Goal: Contribute content: Add original content to the website for others to see

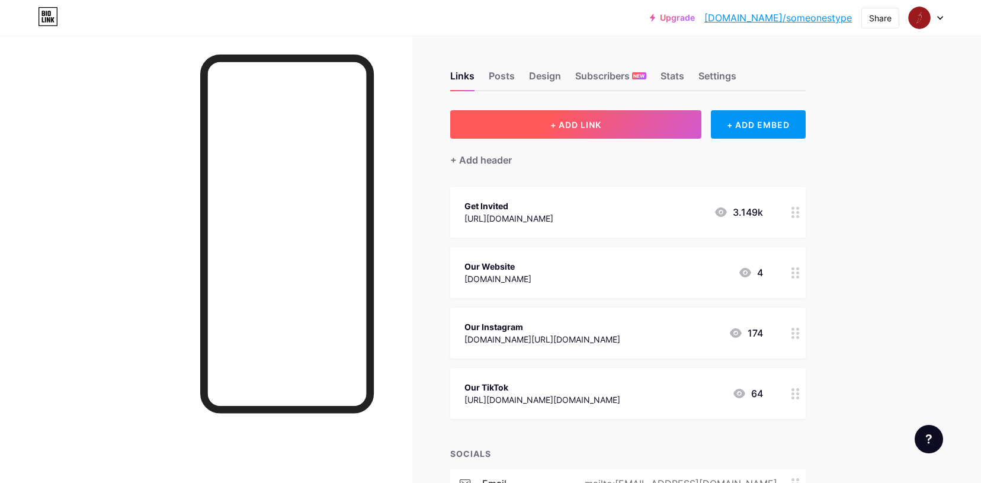
click at [544, 124] on button "+ ADD LINK" at bounding box center [576, 124] width 252 height 28
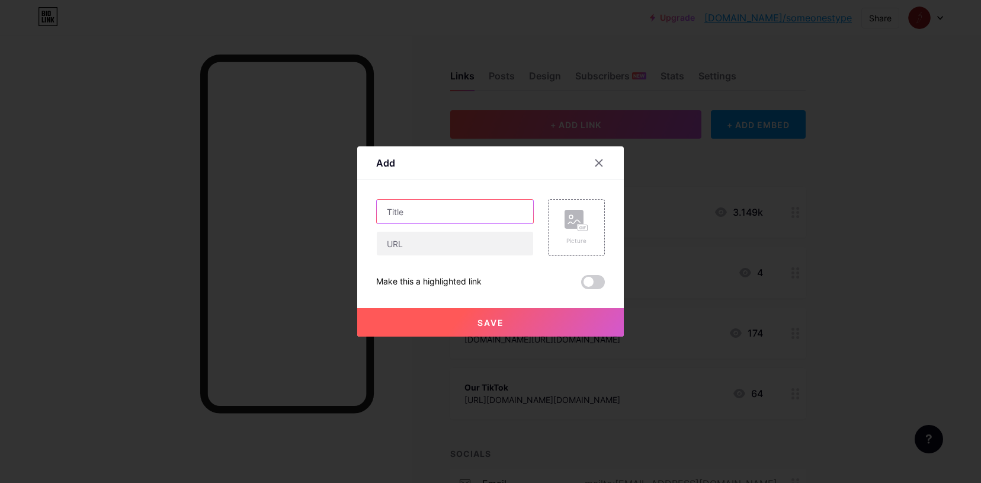
click at [450, 214] on input "text" at bounding box center [455, 212] width 156 height 24
type input "Hot Girls Club"
click at [417, 242] on input "text" at bounding box center [455, 244] width 156 height 24
click at [466, 171] on div "Add" at bounding box center [490, 166] width 267 height 28
click at [456, 215] on input "Hot Girls Club" at bounding box center [455, 212] width 156 height 24
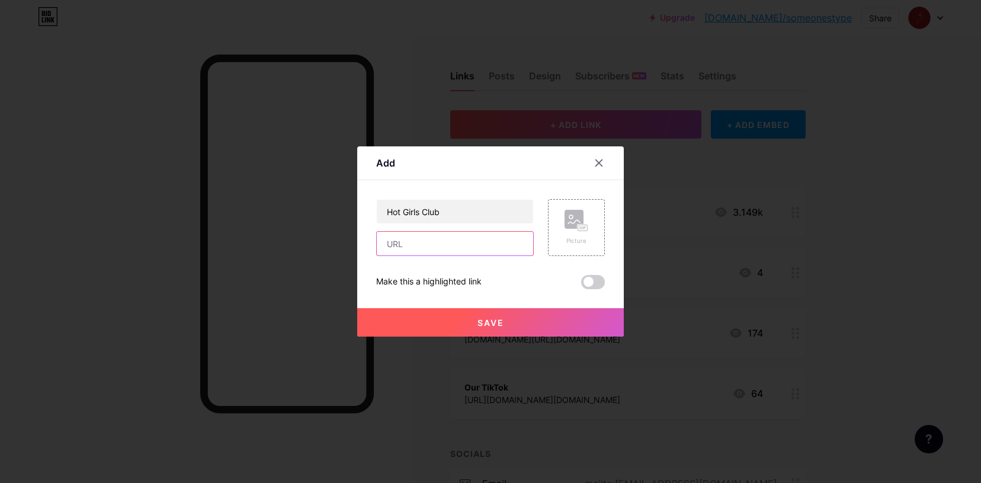
click at [450, 240] on input "text" at bounding box center [455, 244] width 156 height 24
click at [571, 228] on rect at bounding box center [574, 219] width 19 height 19
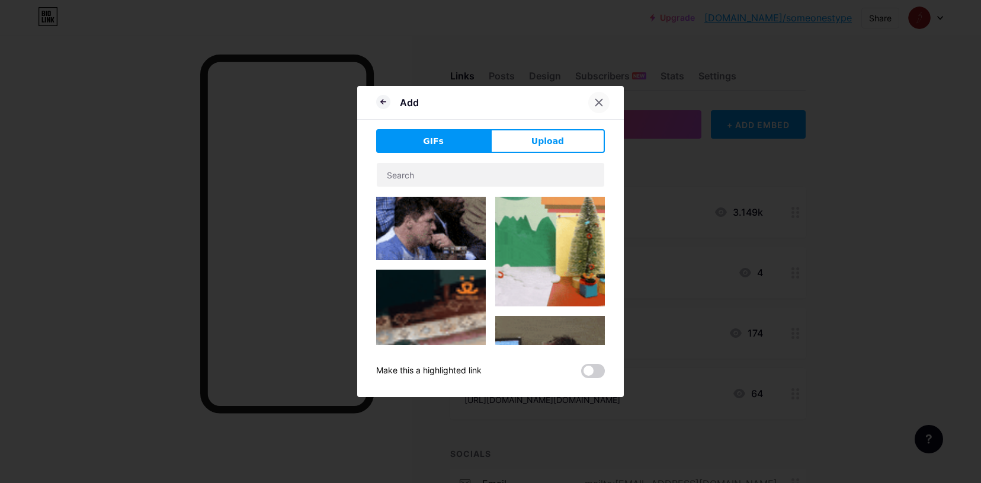
click at [597, 96] on div at bounding box center [598, 102] width 21 height 21
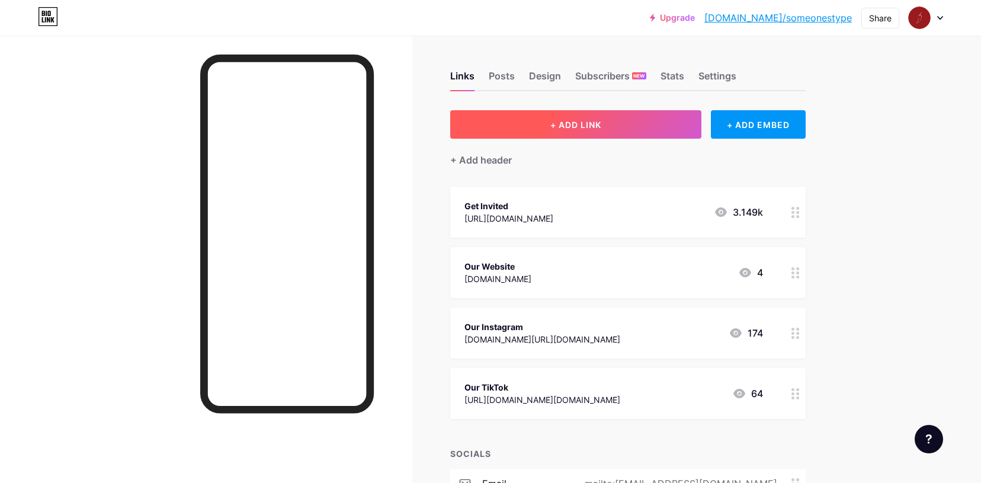
click at [553, 121] on span "+ ADD LINK" at bounding box center [575, 125] width 51 height 10
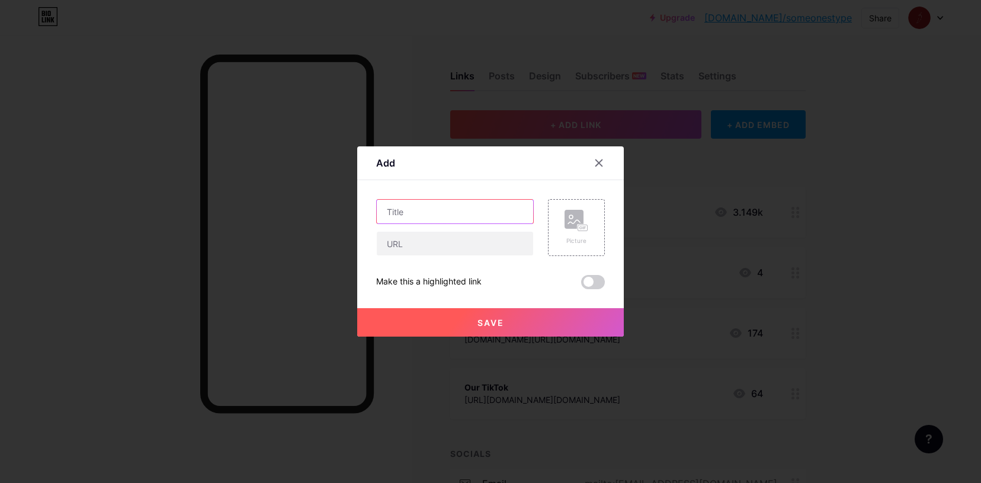
click at [427, 203] on input "text" at bounding box center [455, 212] width 156 height 24
type input "Hot Girls Club"
click at [412, 240] on input "text" at bounding box center [455, 244] width 156 height 24
paste input "[URL][DOMAIN_NAME]"
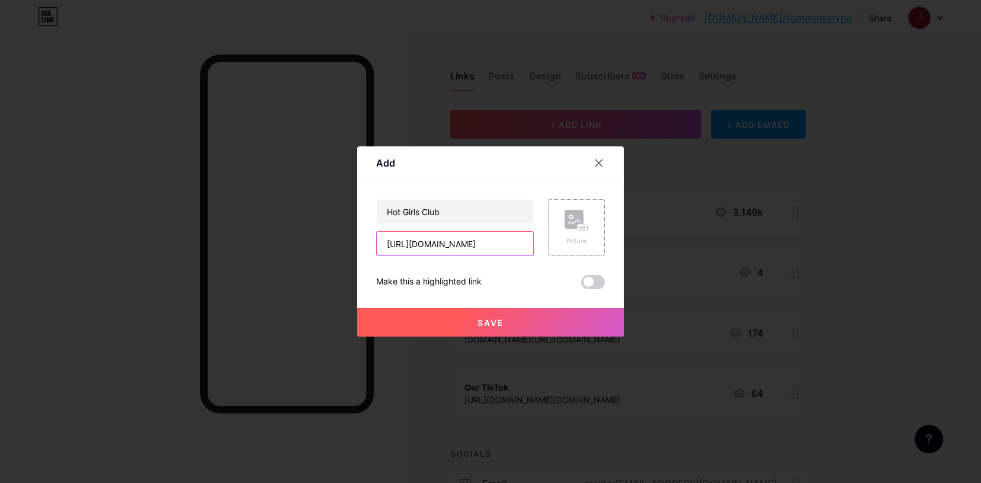
type input "[URL][DOMAIN_NAME]"
click at [568, 234] on div "Picture" at bounding box center [577, 228] width 24 height 36
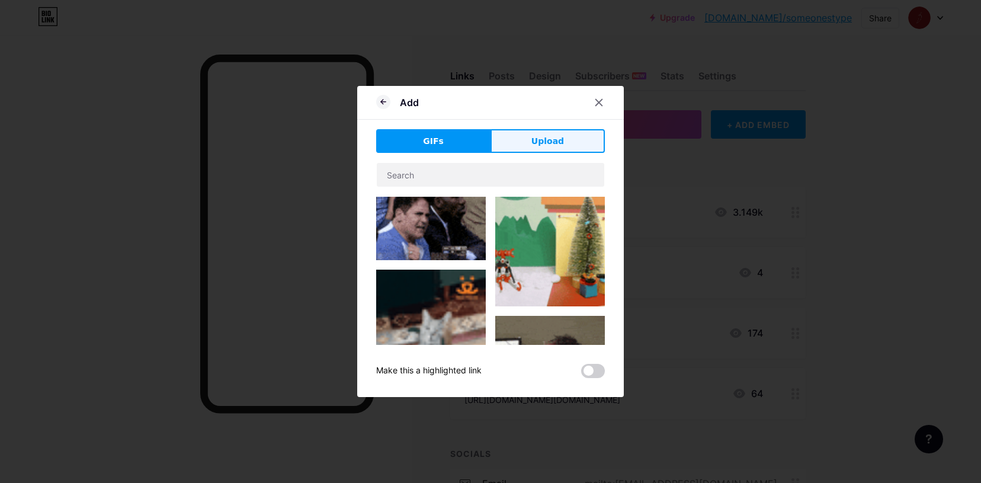
click at [541, 144] on span "Upload" at bounding box center [547, 141] width 33 height 12
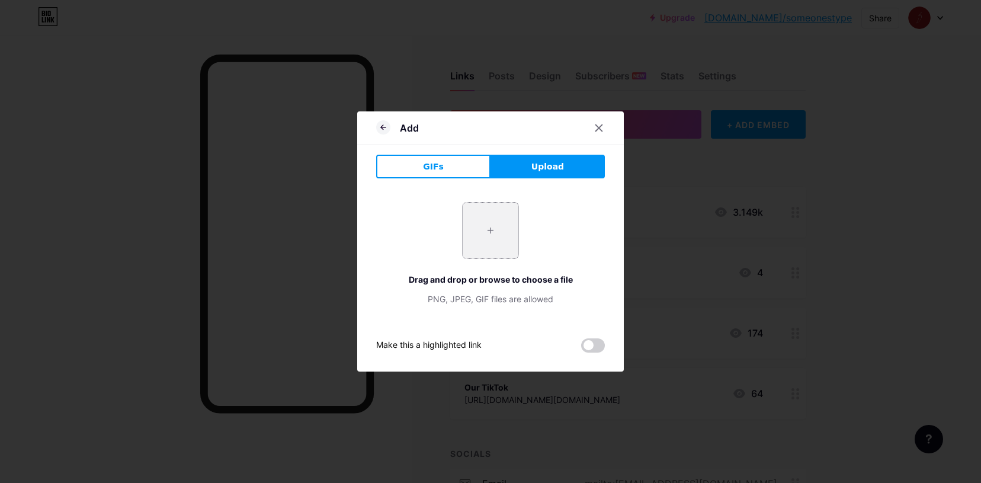
click at [493, 229] on input "file" at bounding box center [491, 231] width 56 height 56
type input "C:\fakepath\hot girls club (1).png"
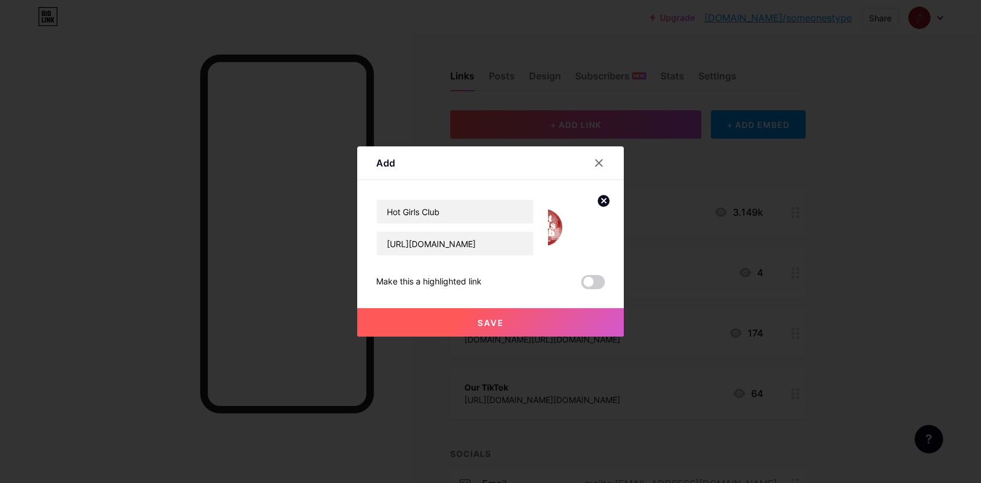
click at [566, 218] on img at bounding box center [576, 227] width 57 height 57
click at [553, 229] on img at bounding box center [576, 227] width 57 height 57
click at [606, 202] on circle at bounding box center [603, 200] width 13 height 13
click at [577, 224] on rect at bounding box center [574, 219] width 19 height 19
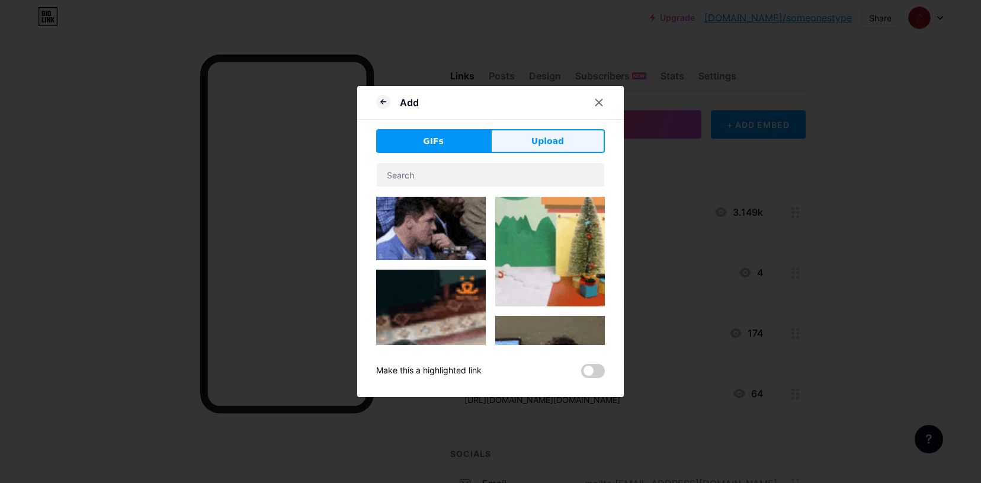
click at [530, 142] on button "Upload" at bounding box center [548, 141] width 114 height 24
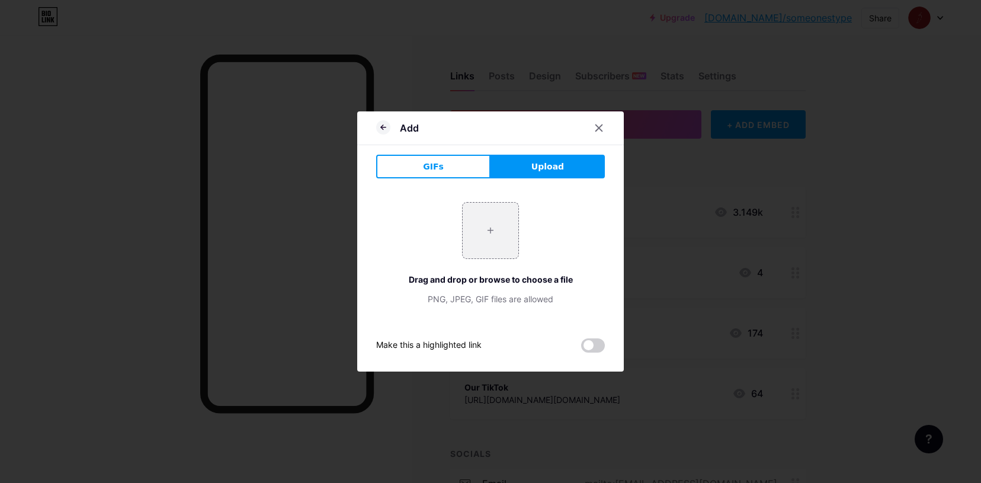
click at [511, 169] on button "Upload" at bounding box center [548, 167] width 114 height 24
click at [497, 237] on input "file" at bounding box center [491, 231] width 56 height 56
type input "C:\fakepath\Screenshot [DATE] 18.47.09.png"
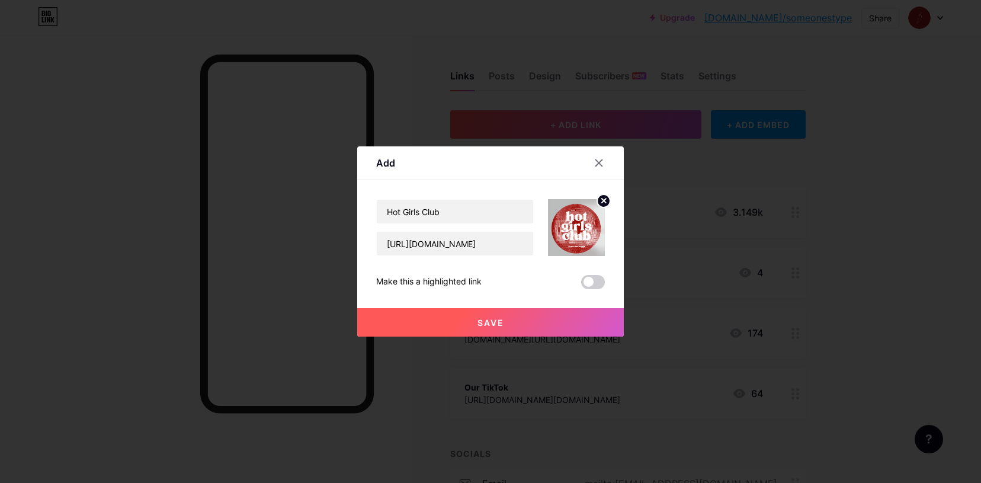
click at [487, 319] on span "Save" at bounding box center [491, 323] width 27 height 10
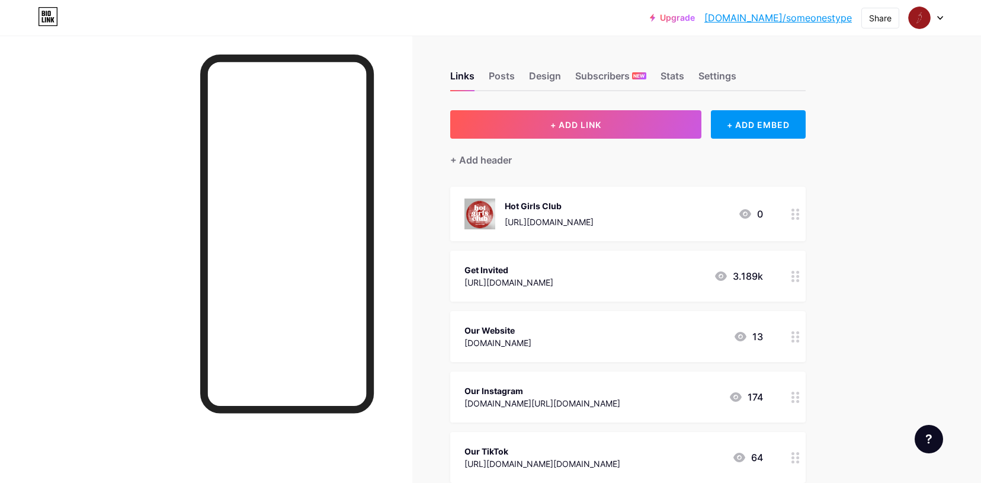
click at [478, 213] on img at bounding box center [480, 213] width 31 height 31
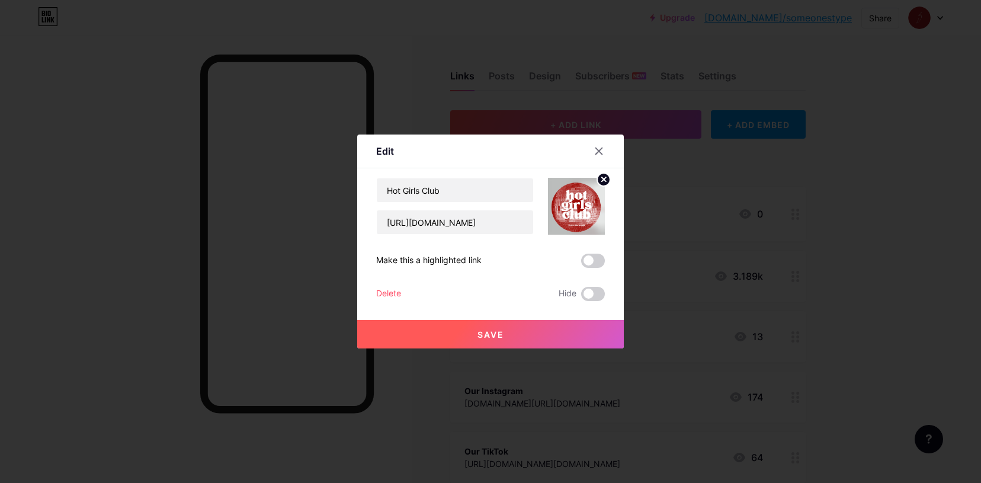
click at [578, 209] on img at bounding box center [576, 206] width 57 height 57
click at [606, 156] on div at bounding box center [598, 150] width 21 height 21
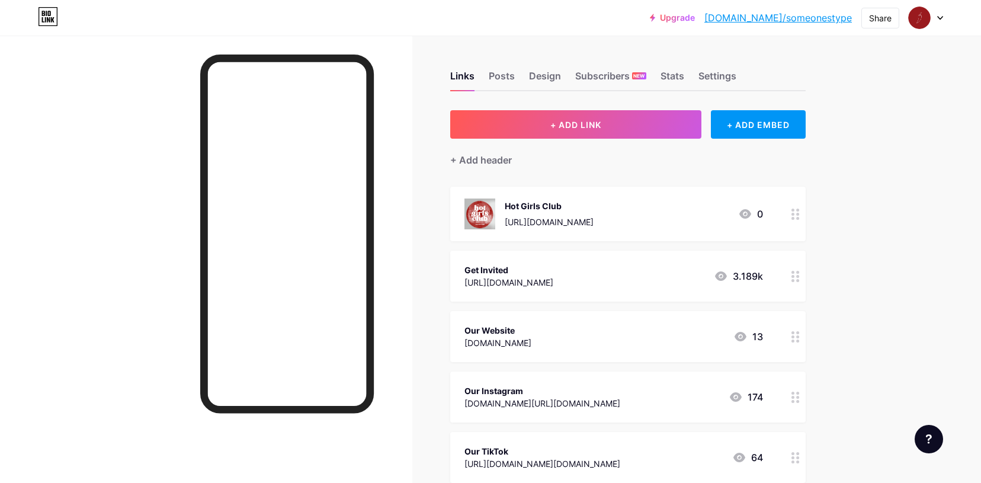
click at [476, 216] on img at bounding box center [480, 213] width 31 height 31
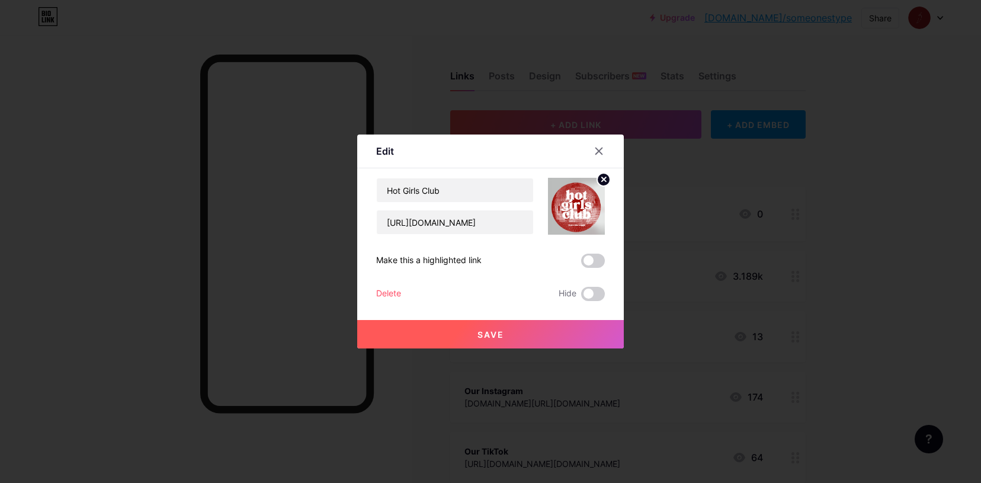
click at [575, 210] on img at bounding box center [576, 206] width 57 height 57
click at [593, 210] on img at bounding box center [576, 206] width 57 height 57
click at [601, 174] on circle at bounding box center [603, 179] width 13 height 13
click at [576, 201] on rect at bounding box center [574, 197] width 19 height 19
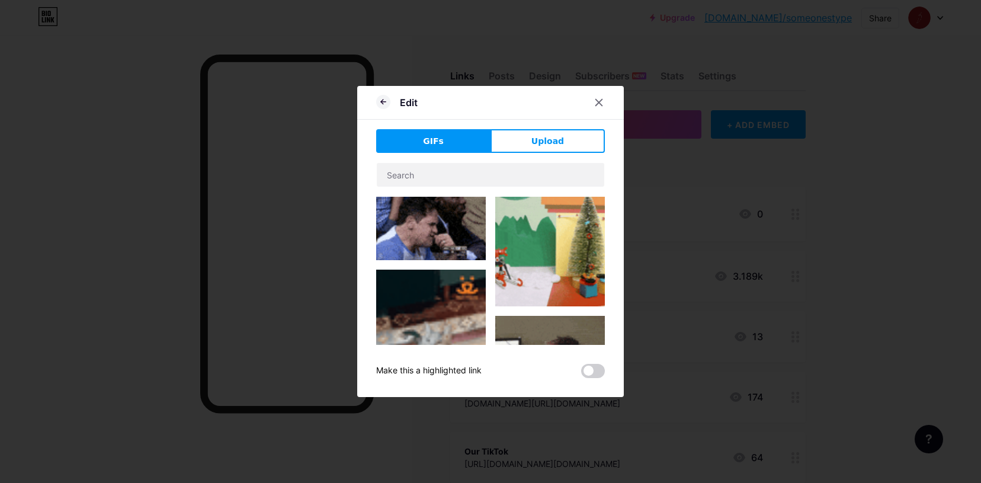
click at [532, 128] on div "Edit GIFs Upload Content YouTube Play YouTube video without leaving your page. …" at bounding box center [490, 241] width 267 height 311
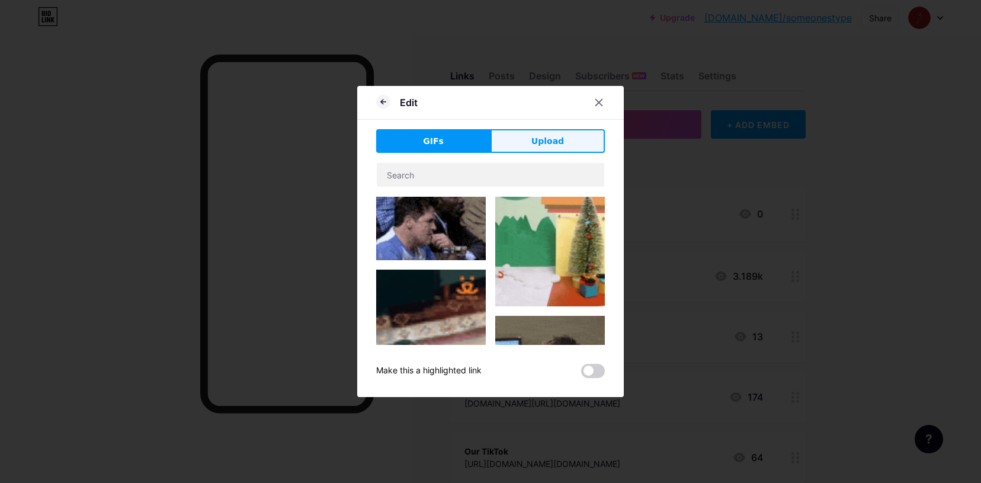
click at [532, 134] on button "Upload" at bounding box center [548, 141] width 114 height 24
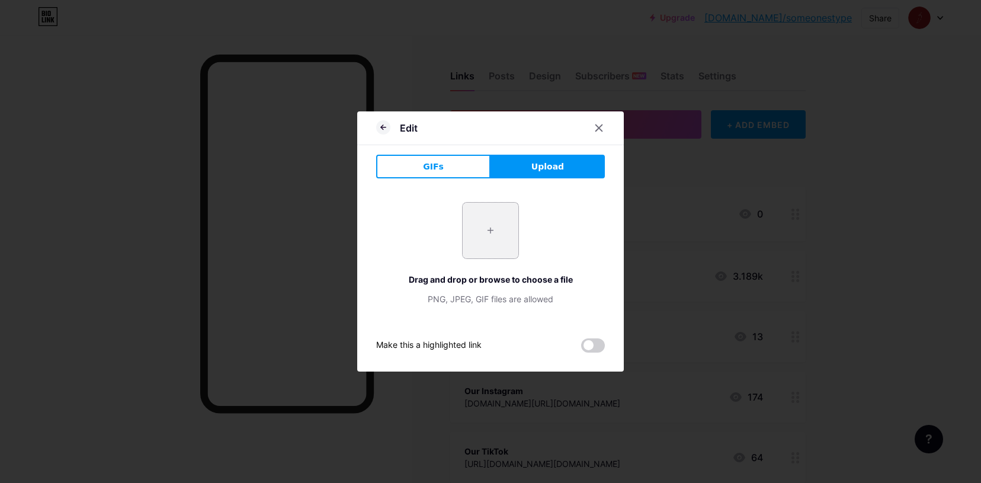
click at [483, 223] on input "file" at bounding box center [491, 231] width 56 height 56
click at [597, 126] on icon at bounding box center [599, 128] width 7 height 7
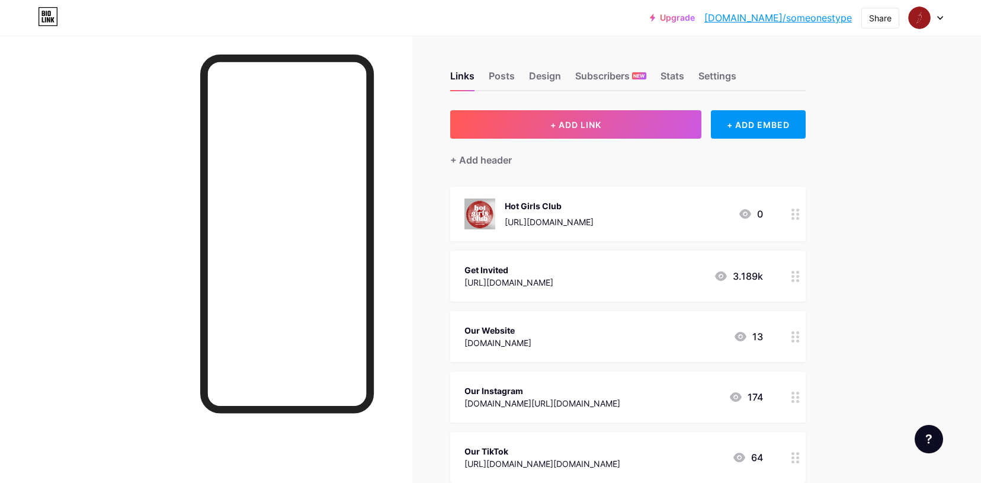
click at [583, 226] on div "[URL][DOMAIN_NAME]" at bounding box center [549, 222] width 89 height 12
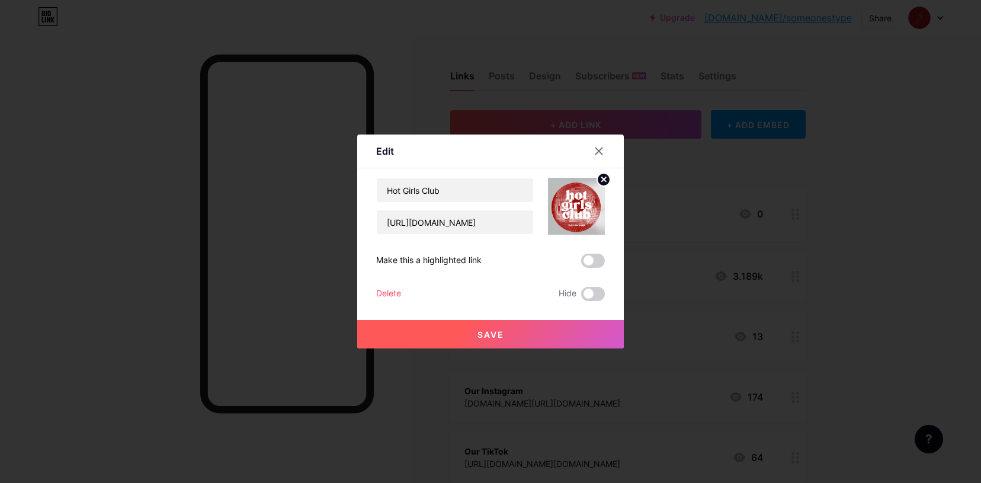
click at [604, 181] on circle at bounding box center [603, 179] width 13 height 13
click at [604, 155] on div at bounding box center [598, 150] width 21 height 21
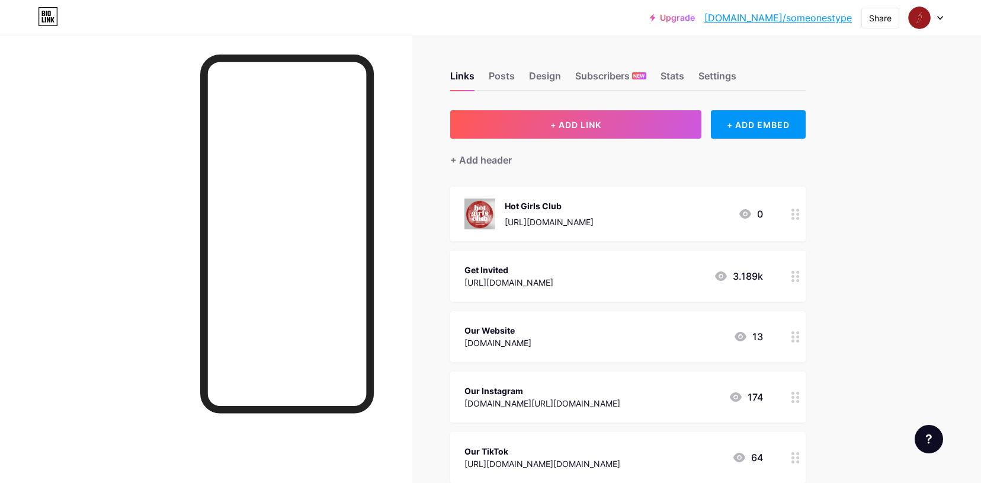
click at [489, 216] on img at bounding box center [480, 213] width 31 height 31
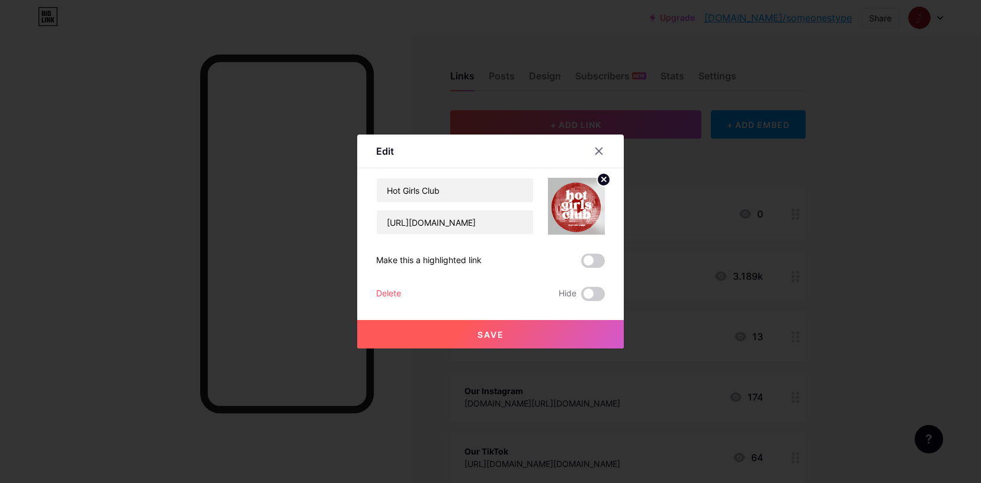
click at [603, 180] on icon at bounding box center [604, 179] width 4 height 4
click at [538, 337] on button "Save" at bounding box center [490, 334] width 267 height 28
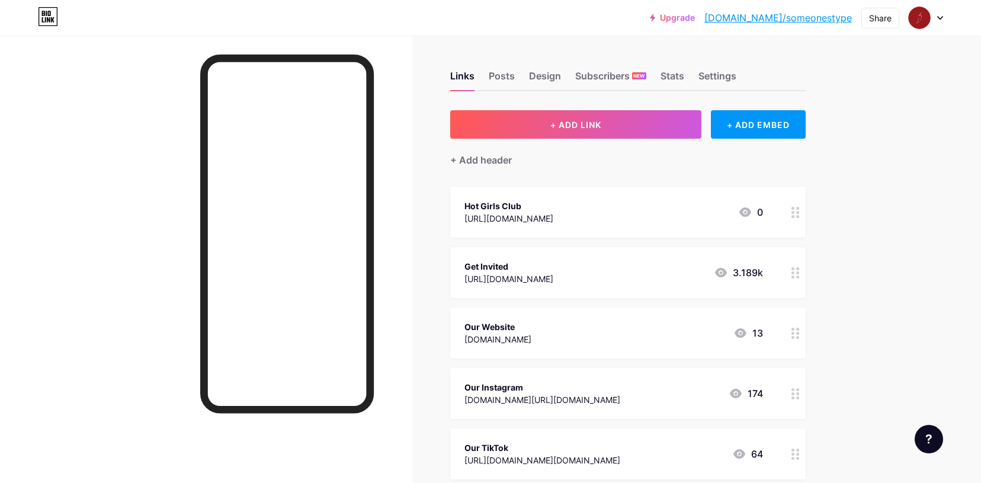
click at [460, 214] on div "Hot Girls Club [URL][DOMAIN_NAME] 0" at bounding box center [628, 212] width 356 height 51
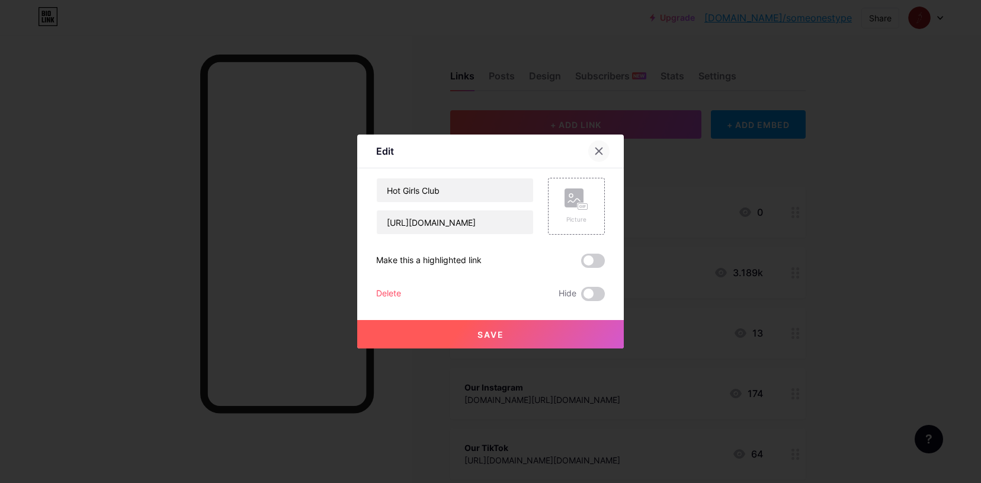
click at [603, 150] on icon at bounding box center [598, 150] width 9 height 9
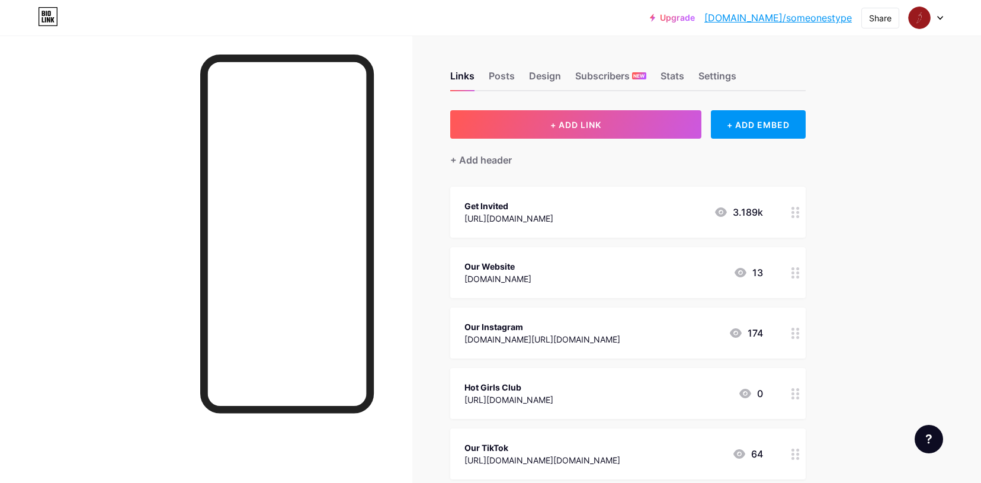
click at [857, 354] on div "Upgrade [DOMAIN_NAME]/someon... [DOMAIN_NAME]/someonestype Share Switch account…" at bounding box center [490, 344] width 981 height 688
